Goal: Navigation & Orientation: Find specific page/section

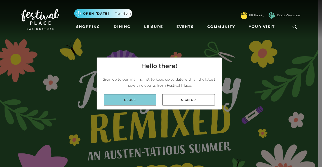
drag, startPoint x: 0, startPoint y: 0, endPoint x: 141, endPoint y: 97, distance: 171.6
click at [141, 97] on link "Close" at bounding box center [130, 99] width 53 height 11
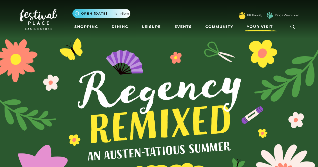
click at [264, 26] on span "Your Visit" at bounding box center [260, 26] width 26 height 5
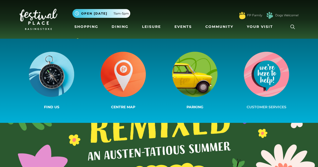
click at [259, 74] on img at bounding box center [266, 74] width 45 height 45
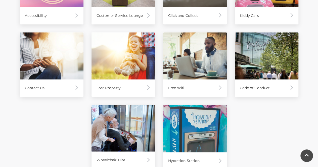
scroll to position [301, 0]
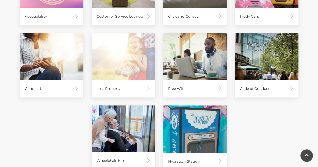
click at [120, 70] on img at bounding box center [124, 56] width 64 height 47
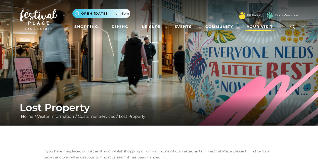
click at [260, 25] on span "Your Visit" at bounding box center [260, 26] width 26 height 5
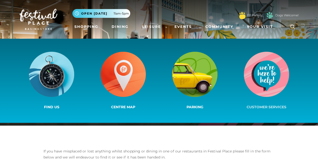
click at [266, 71] on img at bounding box center [266, 74] width 45 height 45
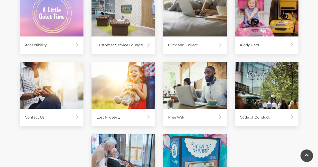
scroll to position [255, 0]
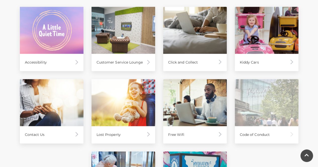
click at [271, 135] on div "Code of Conduct" at bounding box center [267, 134] width 64 height 17
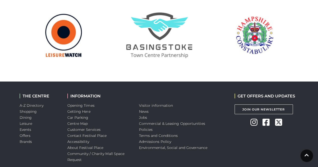
scroll to position [547, 0]
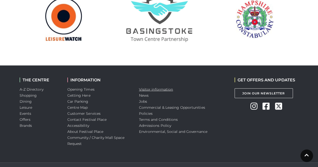
click at [155, 87] on link "Visitor information" at bounding box center [156, 89] width 34 height 5
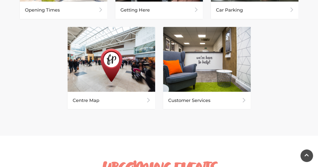
scroll to position [319, 0]
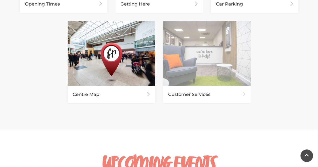
click at [218, 92] on div "Customer Services" at bounding box center [207, 94] width 88 height 17
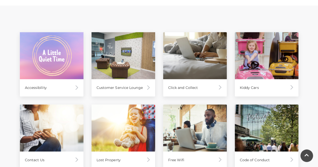
scroll to position [227, 0]
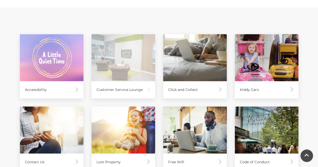
click at [135, 73] on img at bounding box center [124, 57] width 64 height 47
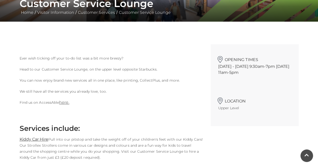
scroll to position [103, 0]
